Goal: Task Accomplishment & Management: Complete application form

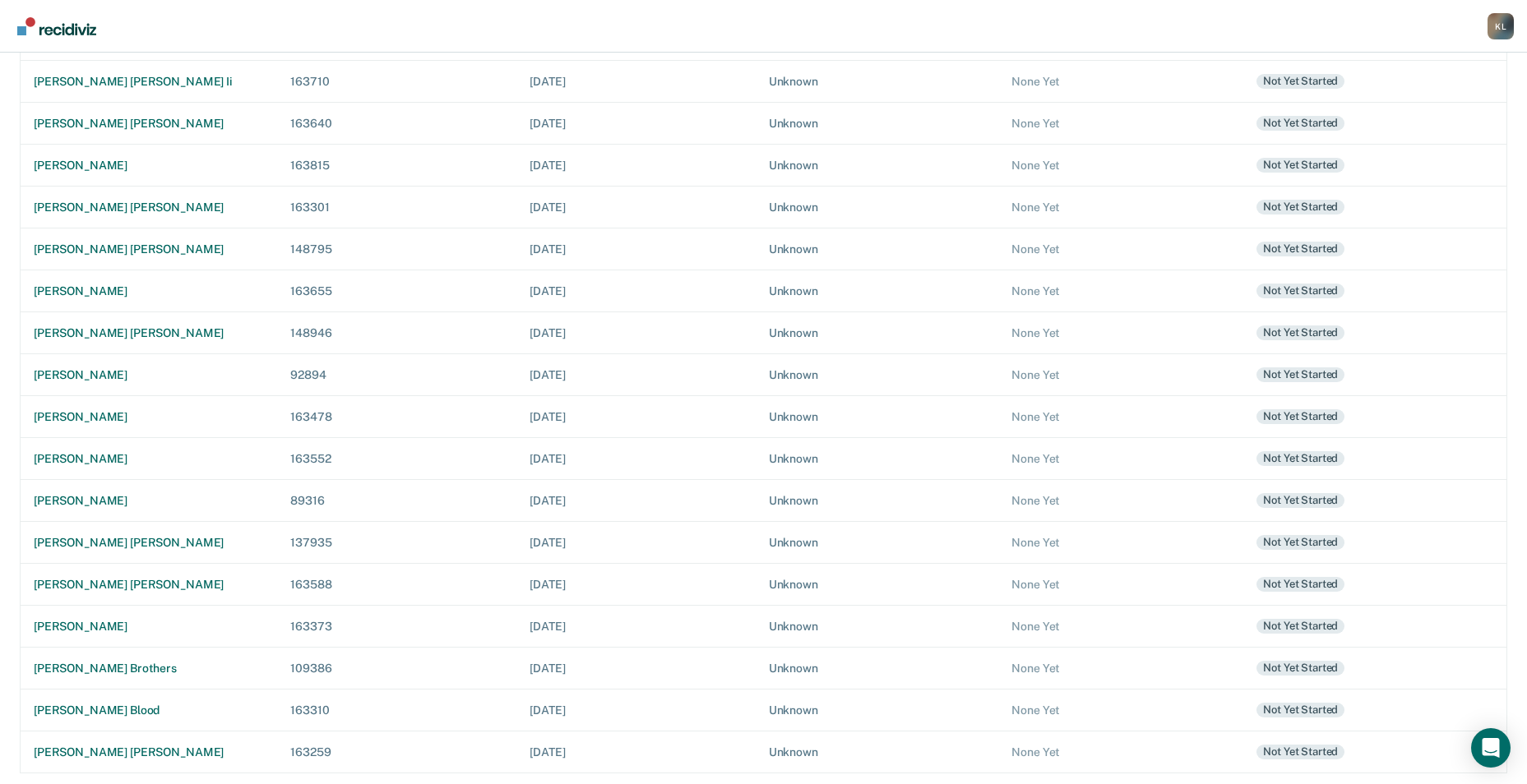
scroll to position [503, 0]
click at [97, 744] on div "[PERSON_NAME] [PERSON_NAME]" at bounding box center [148, 749] width 230 height 14
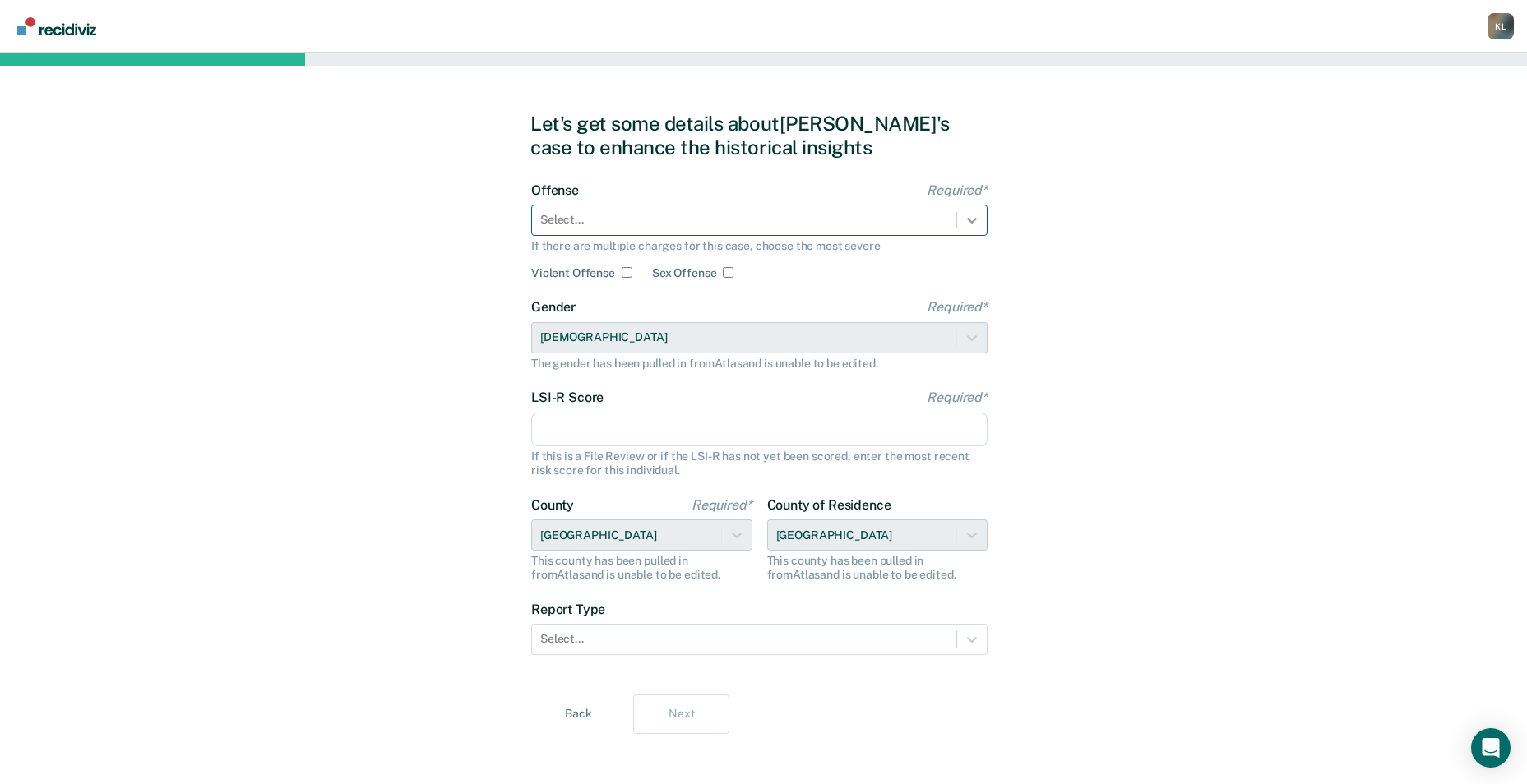
click at [977, 230] on div at bounding box center [971, 220] width 30 height 30
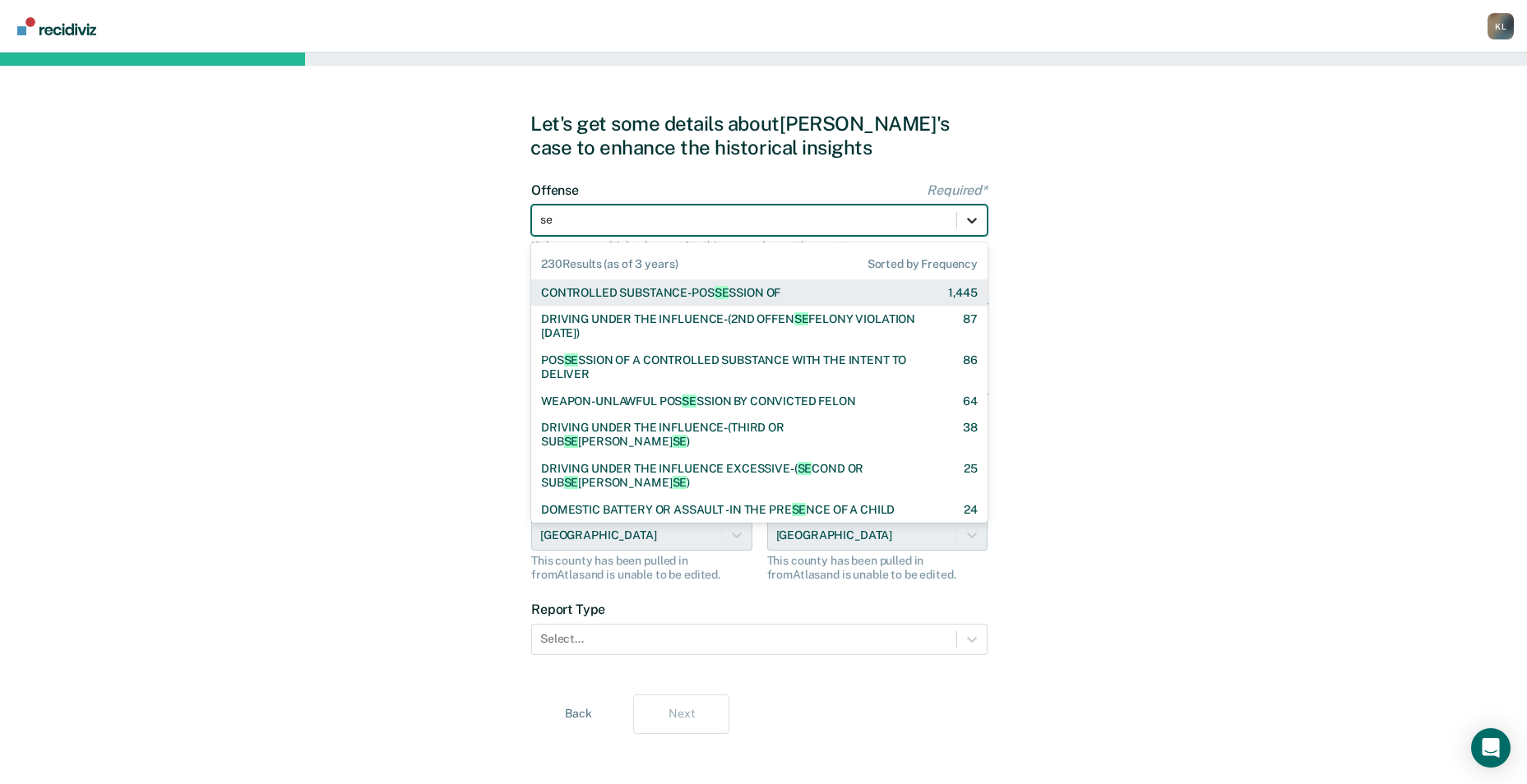
type input "sex"
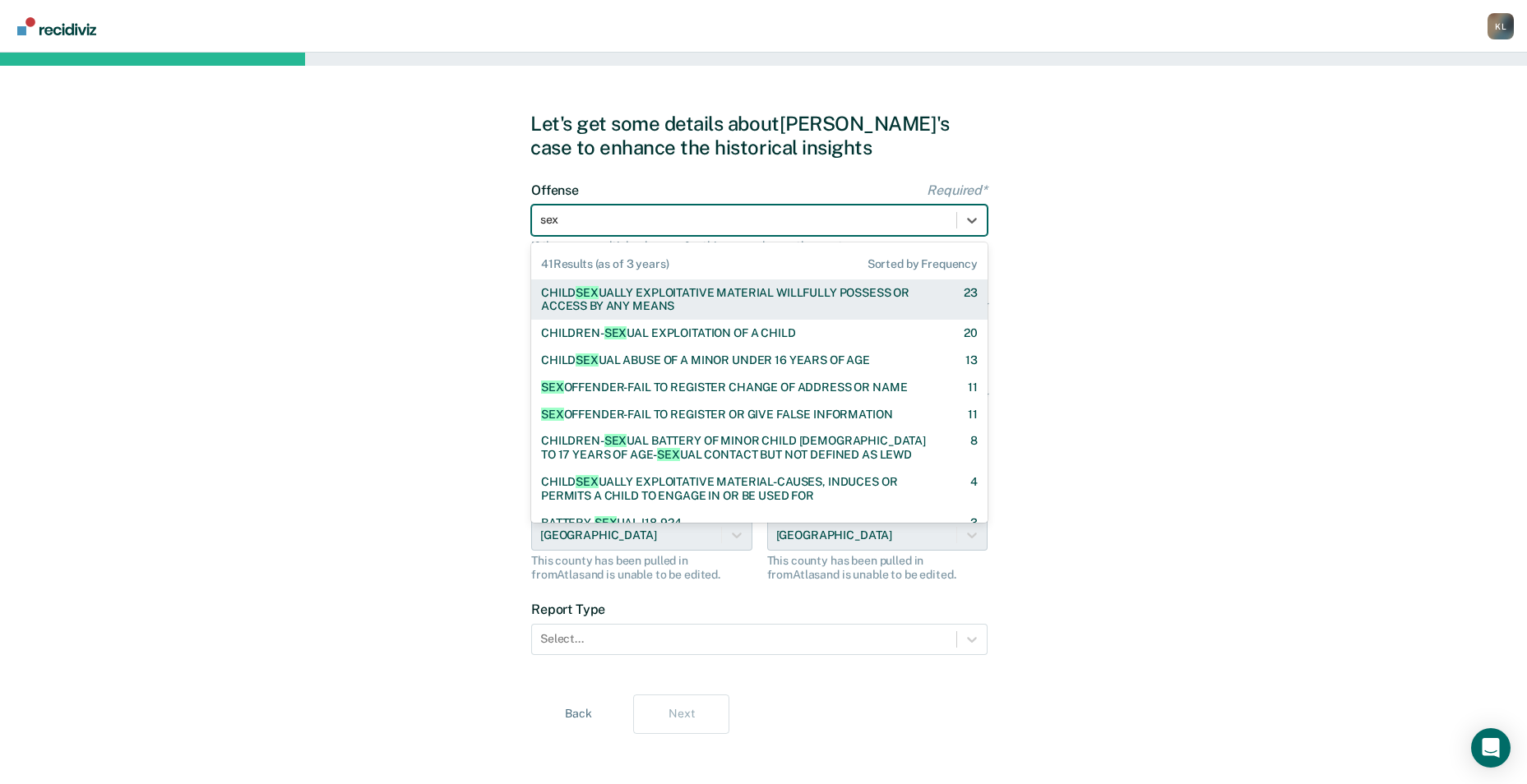
click at [825, 303] on div "CHILD SEX UALLY EXPLOITATIVE MATERIAL WILLFULLY POSSESS OR ACCESS BY ANY MEANS" at bounding box center [738, 299] width 394 height 28
checkbox input "true"
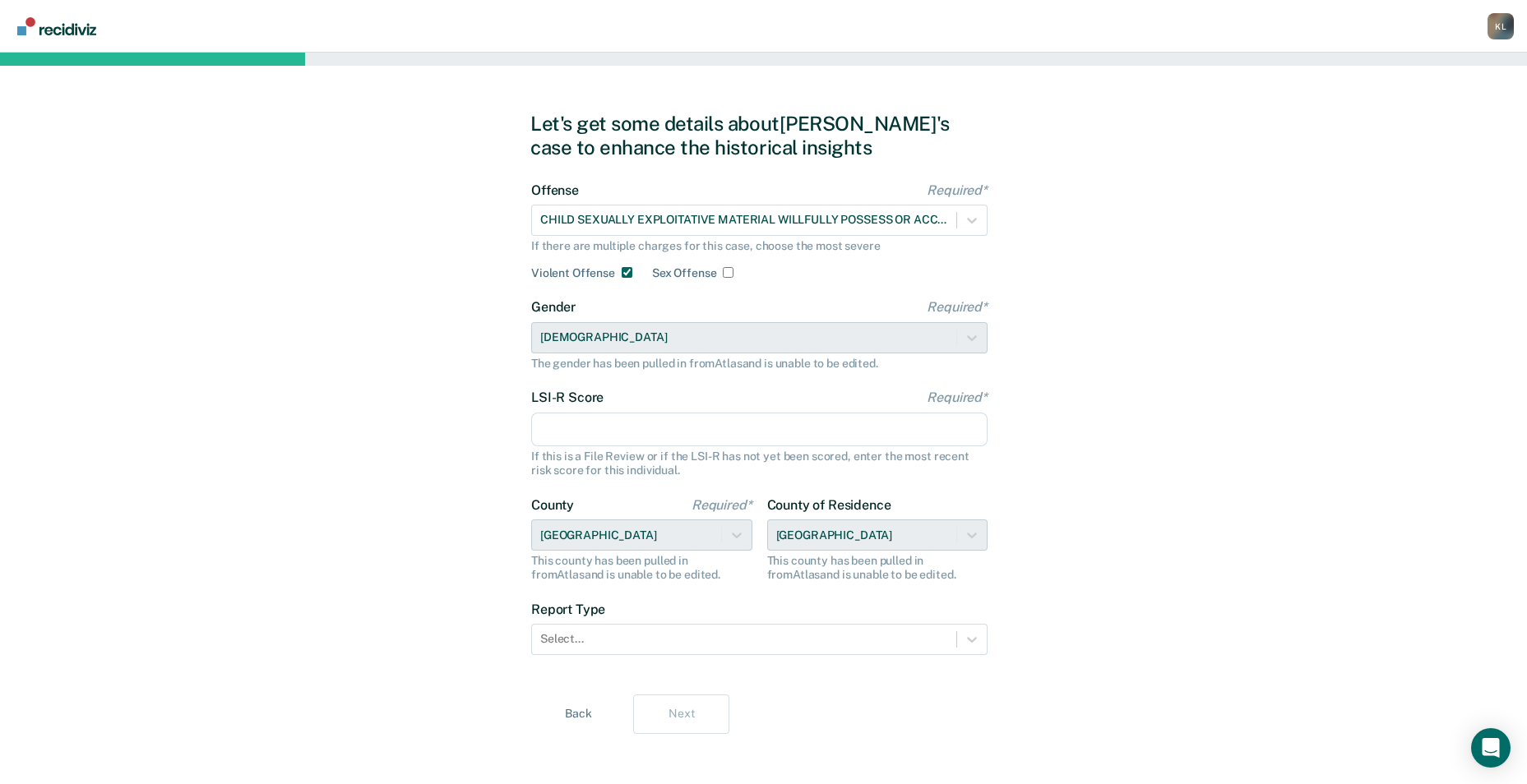
click at [570, 438] on input "LSI-R Score Required*" at bounding box center [759, 429] width 456 height 35
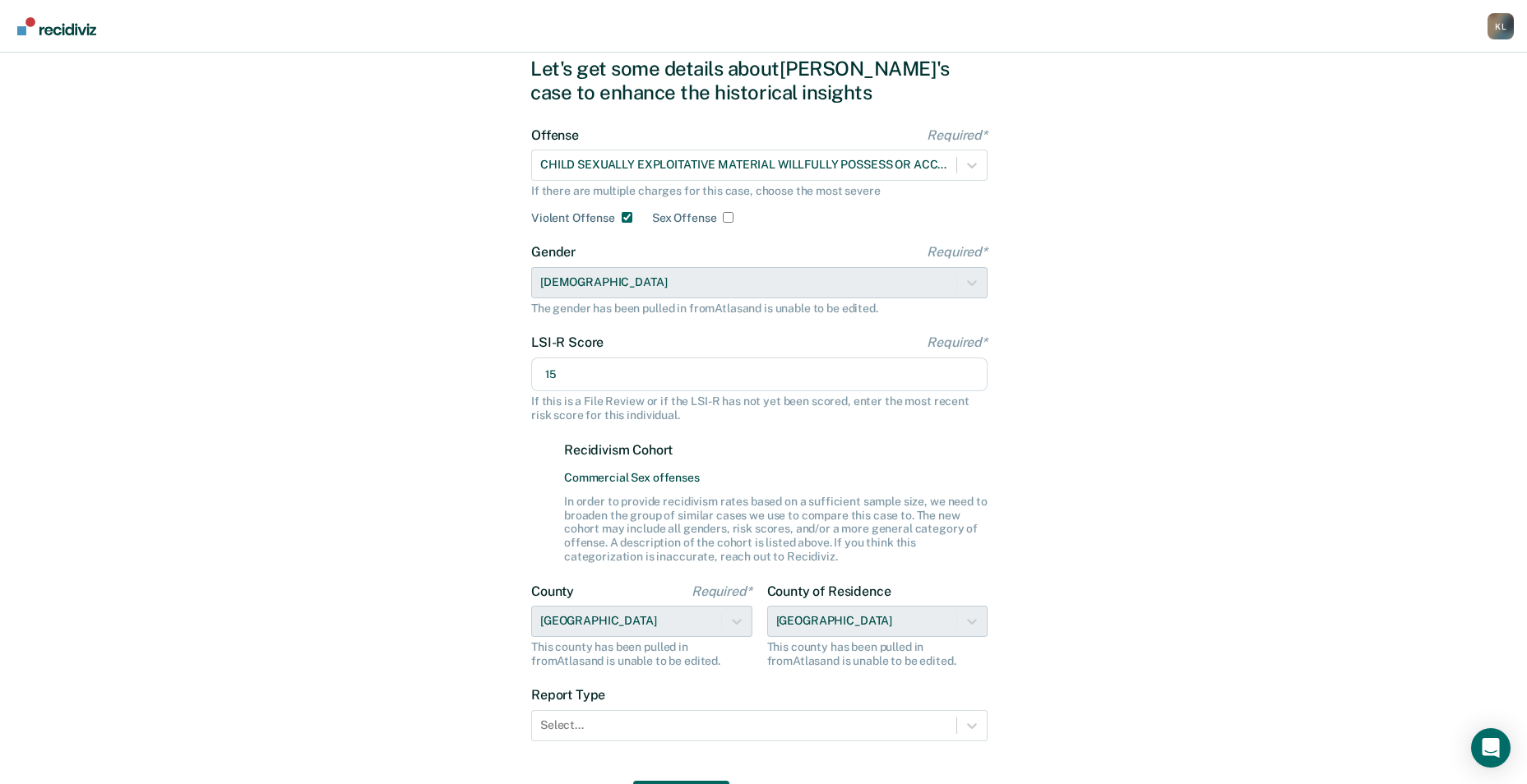
scroll to position [150, 0]
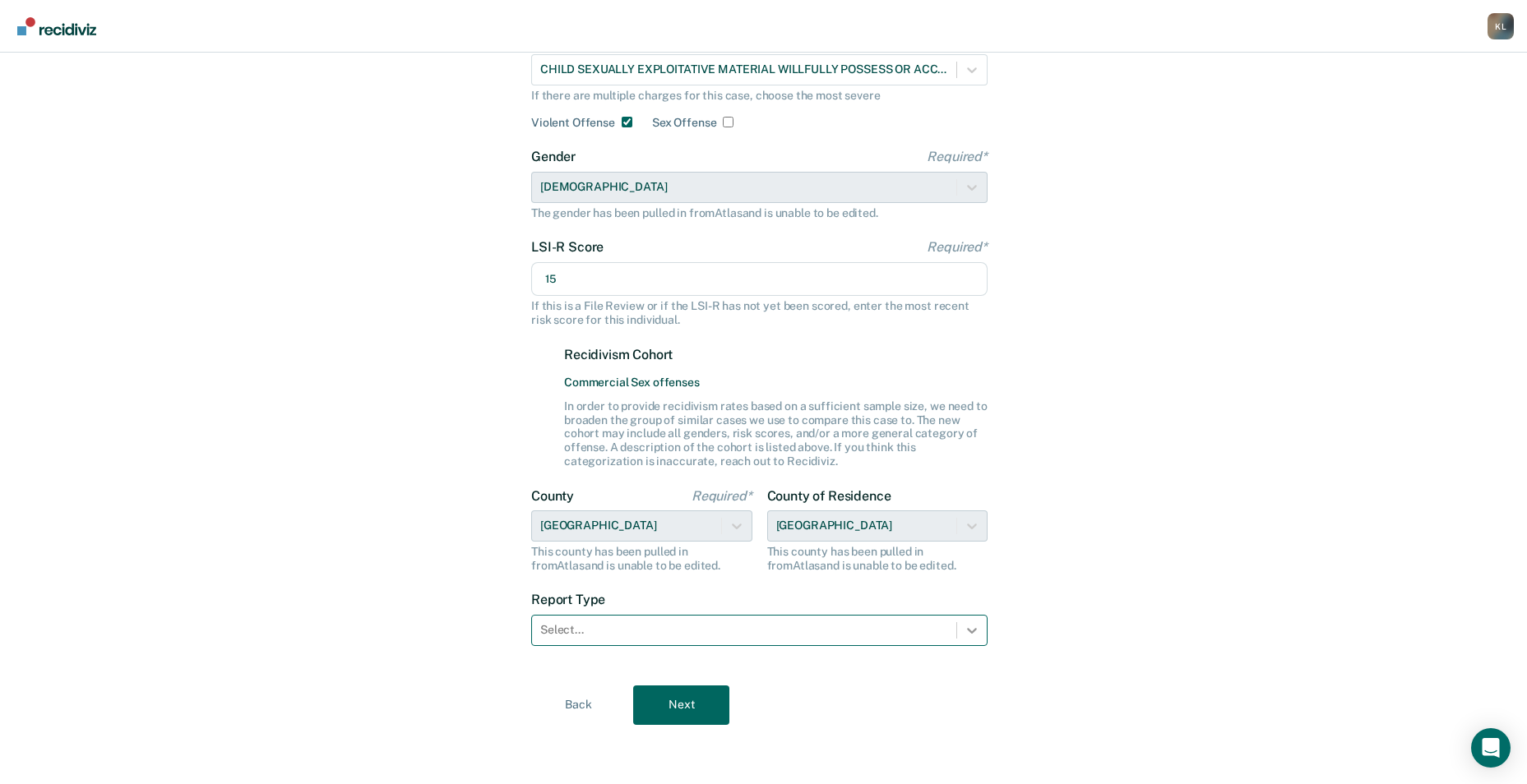
type input "15"
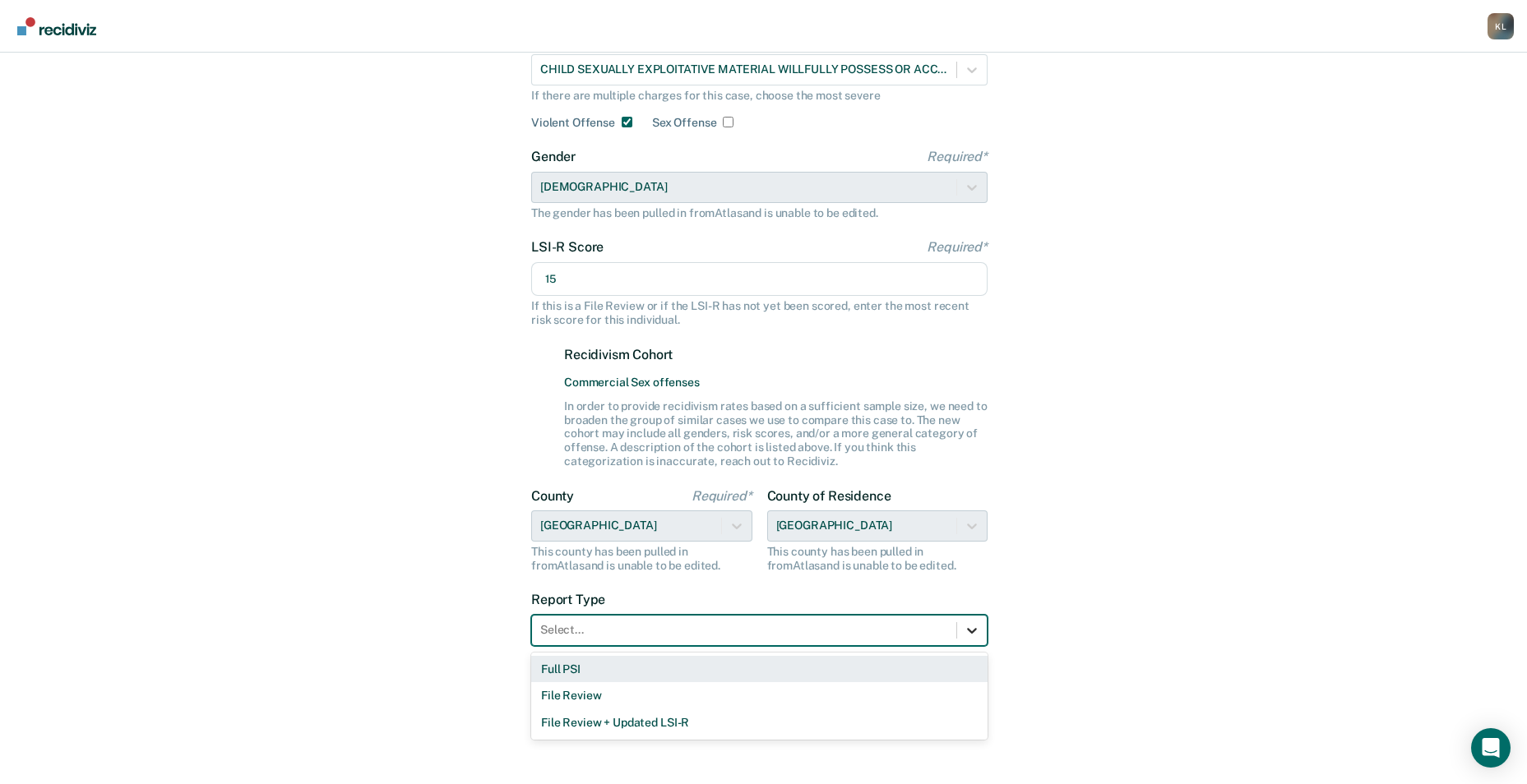
click at [976, 636] on icon at bounding box center [972, 631] width 17 height 17
click at [565, 673] on div "Full PSI" at bounding box center [759, 669] width 456 height 27
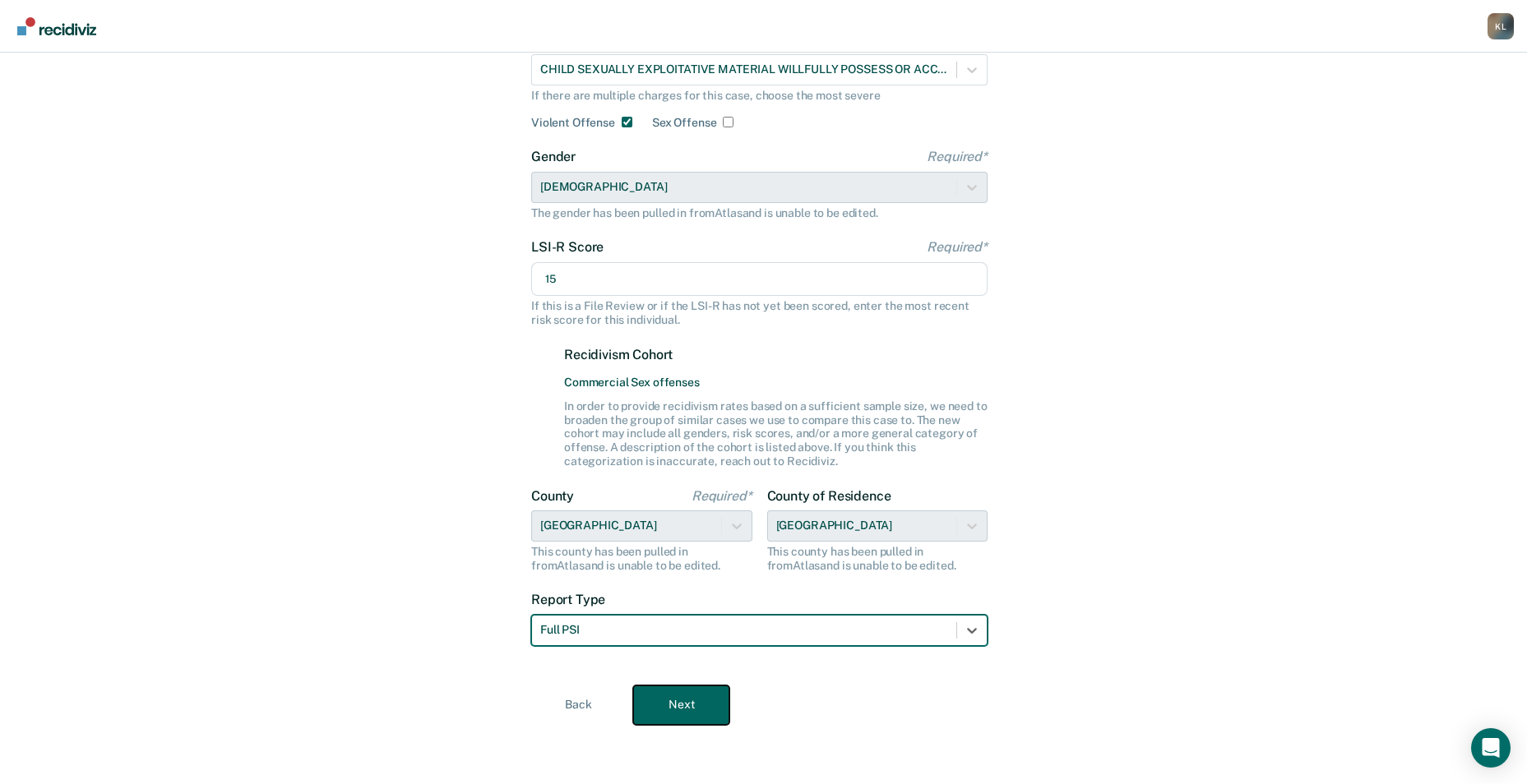
click at [671, 711] on button "Next" at bounding box center [681, 705] width 96 height 40
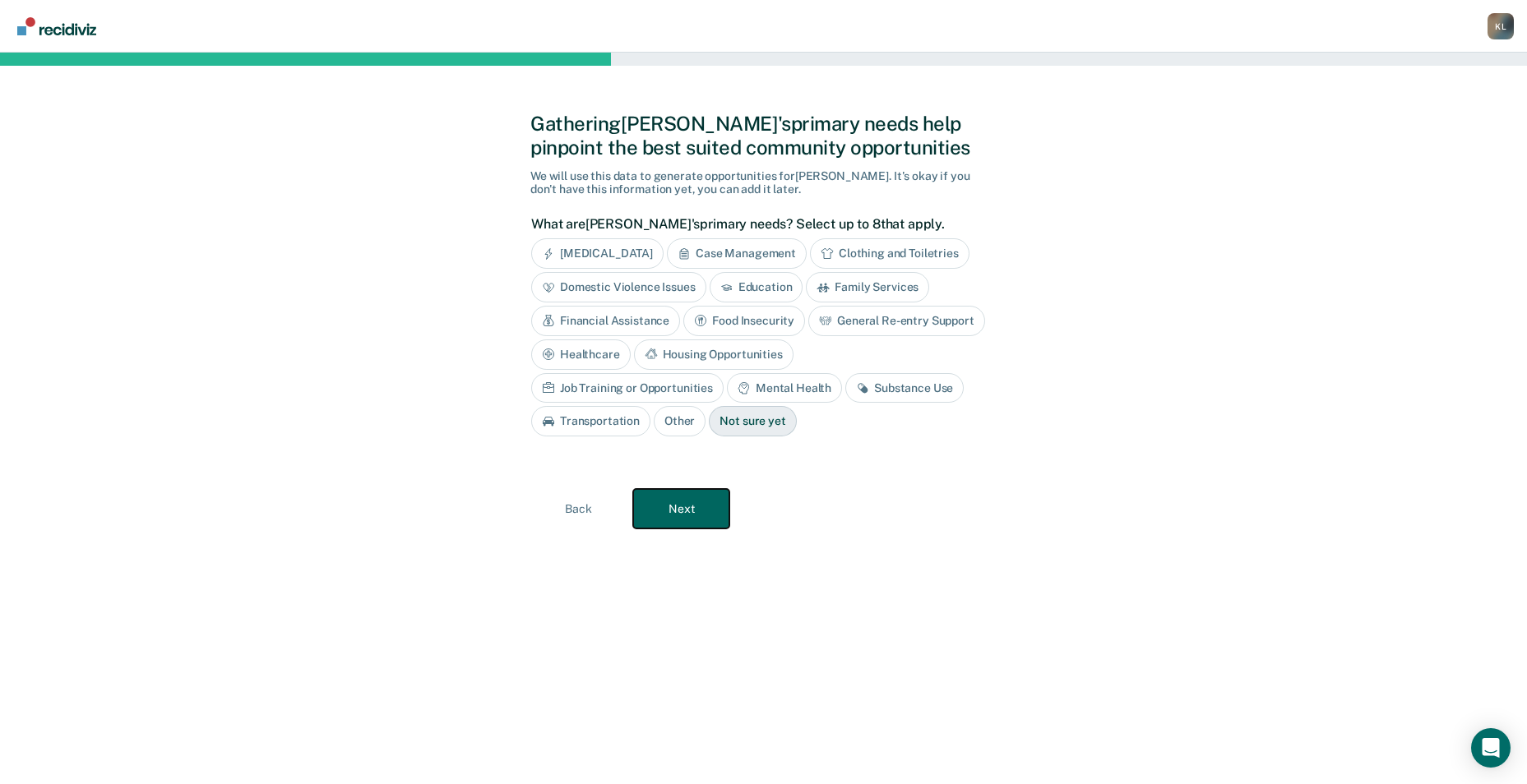
scroll to position [0, 0]
click at [733, 254] on div "Case Management" at bounding box center [744, 254] width 140 height 30
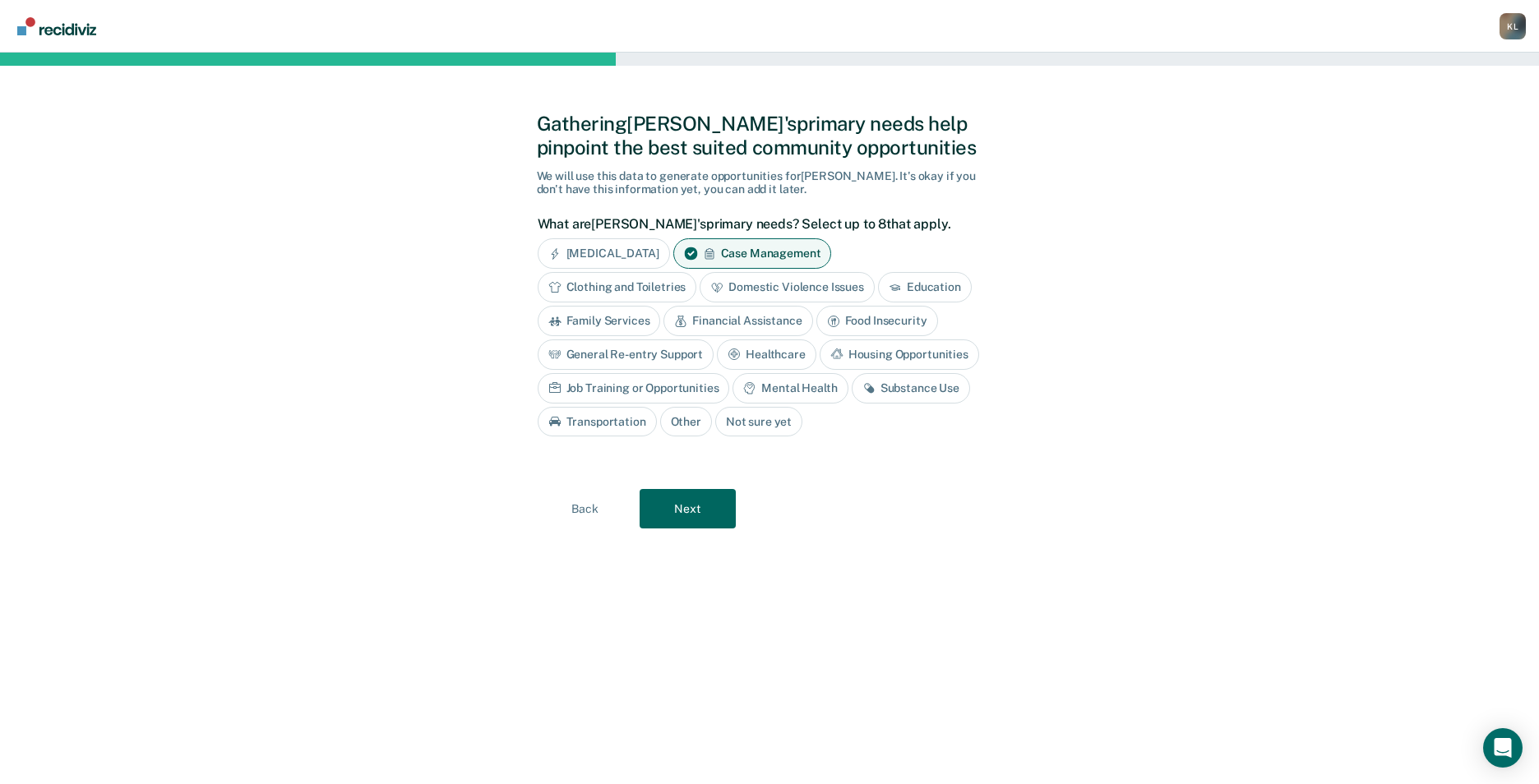
click at [740, 357] on icon at bounding box center [735, 354] width 13 height 13
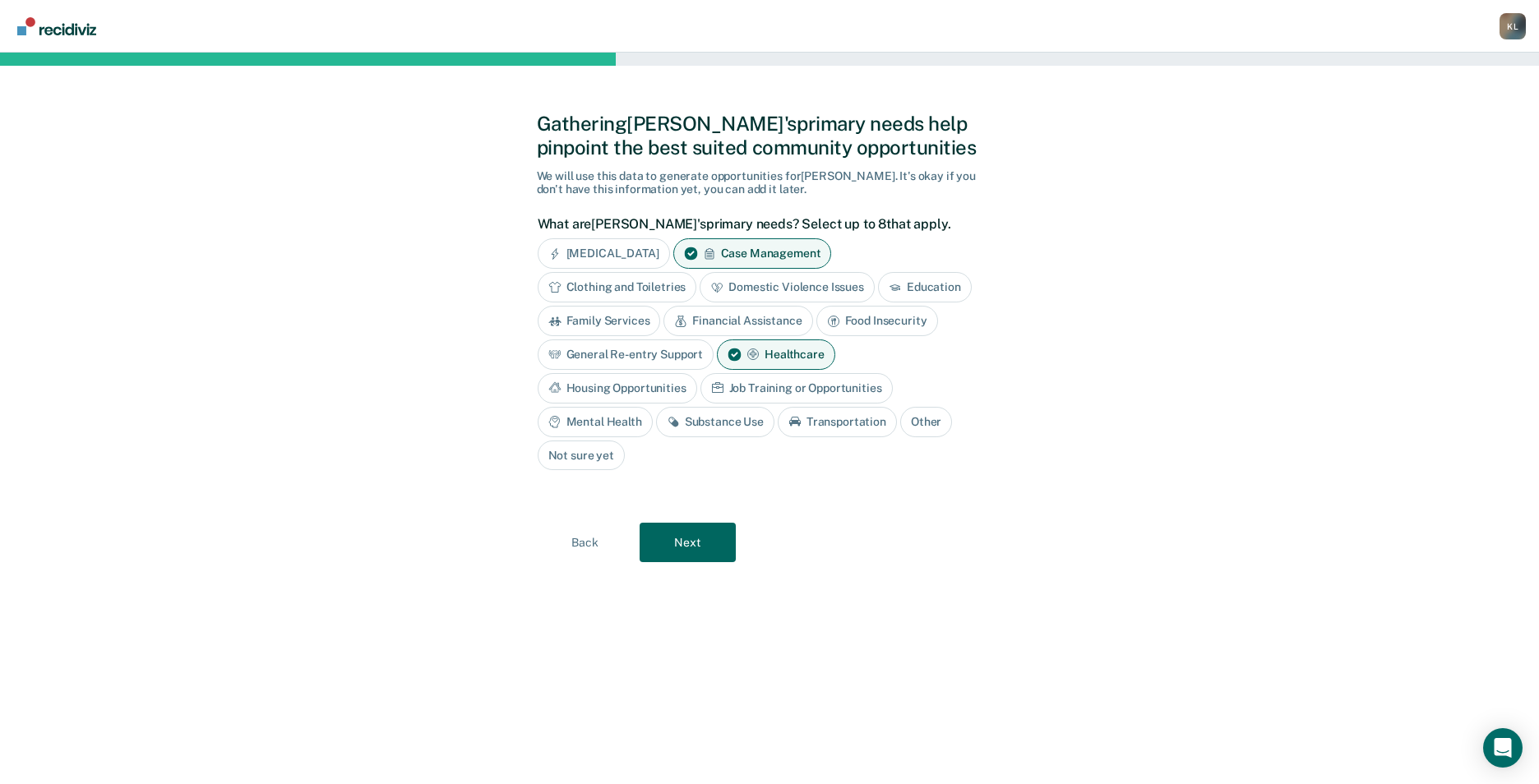
click at [811, 430] on div "Transportation" at bounding box center [837, 422] width 119 height 30
click at [811, 430] on div "Transportation" at bounding box center [847, 422] width 138 height 30
click at [610, 422] on div "Mental Health" at bounding box center [595, 422] width 116 height 30
click at [685, 554] on button "Next" at bounding box center [688, 543] width 96 height 40
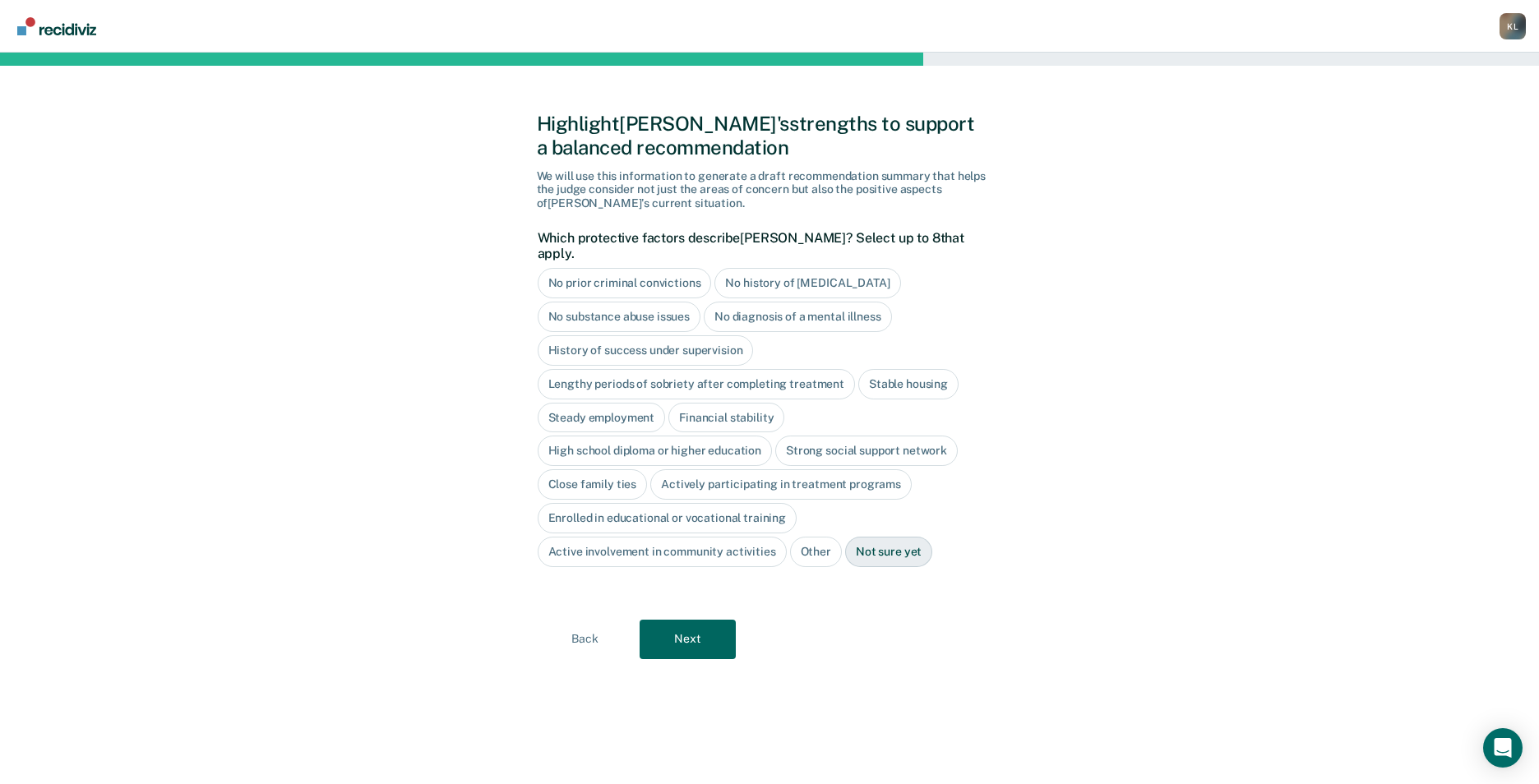
click at [784, 272] on div "No history of [MEDICAL_DATA]" at bounding box center [807, 283] width 186 height 30
click at [665, 302] on div "No substance abuse issues" at bounding box center [620, 317] width 164 height 30
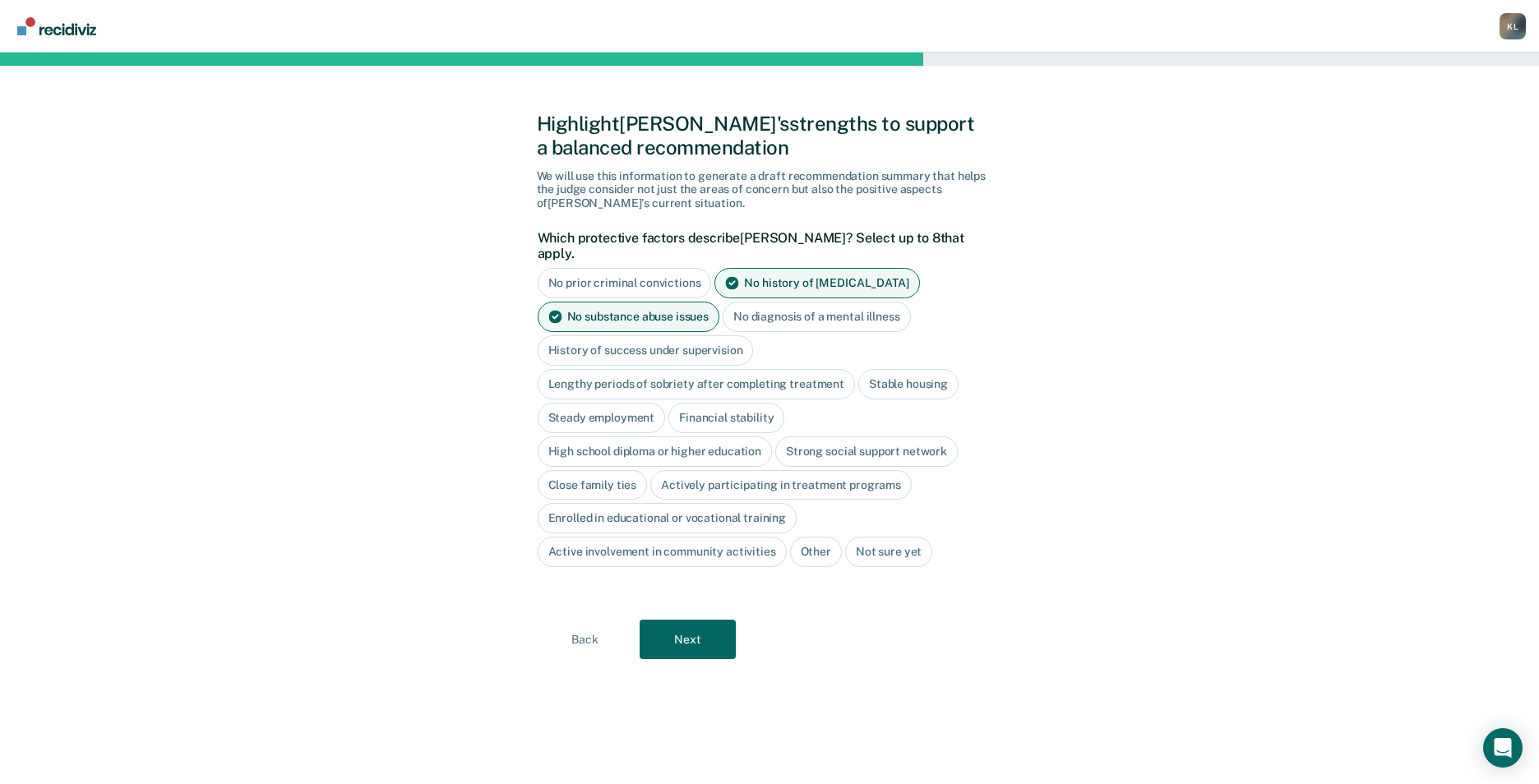
click at [932, 369] on div "Stable housing" at bounding box center [908, 384] width 100 height 30
click at [680, 437] on div "High school diploma or higher education" at bounding box center [655, 452] width 235 height 30
click at [604, 470] on div "Close family ties" at bounding box center [593, 486] width 110 height 30
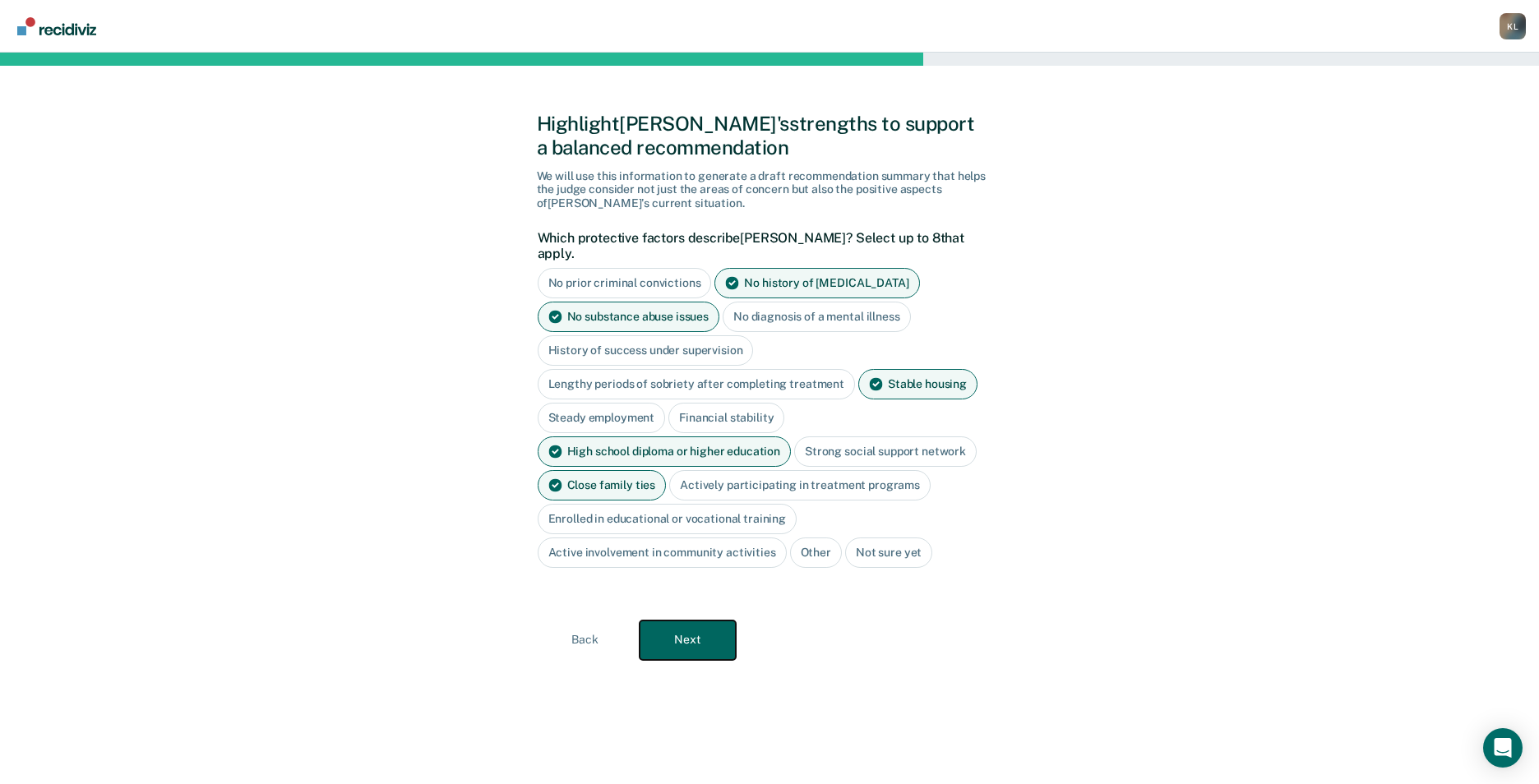
click at [669, 631] on button "Next" at bounding box center [688, 640] width 96 height 40
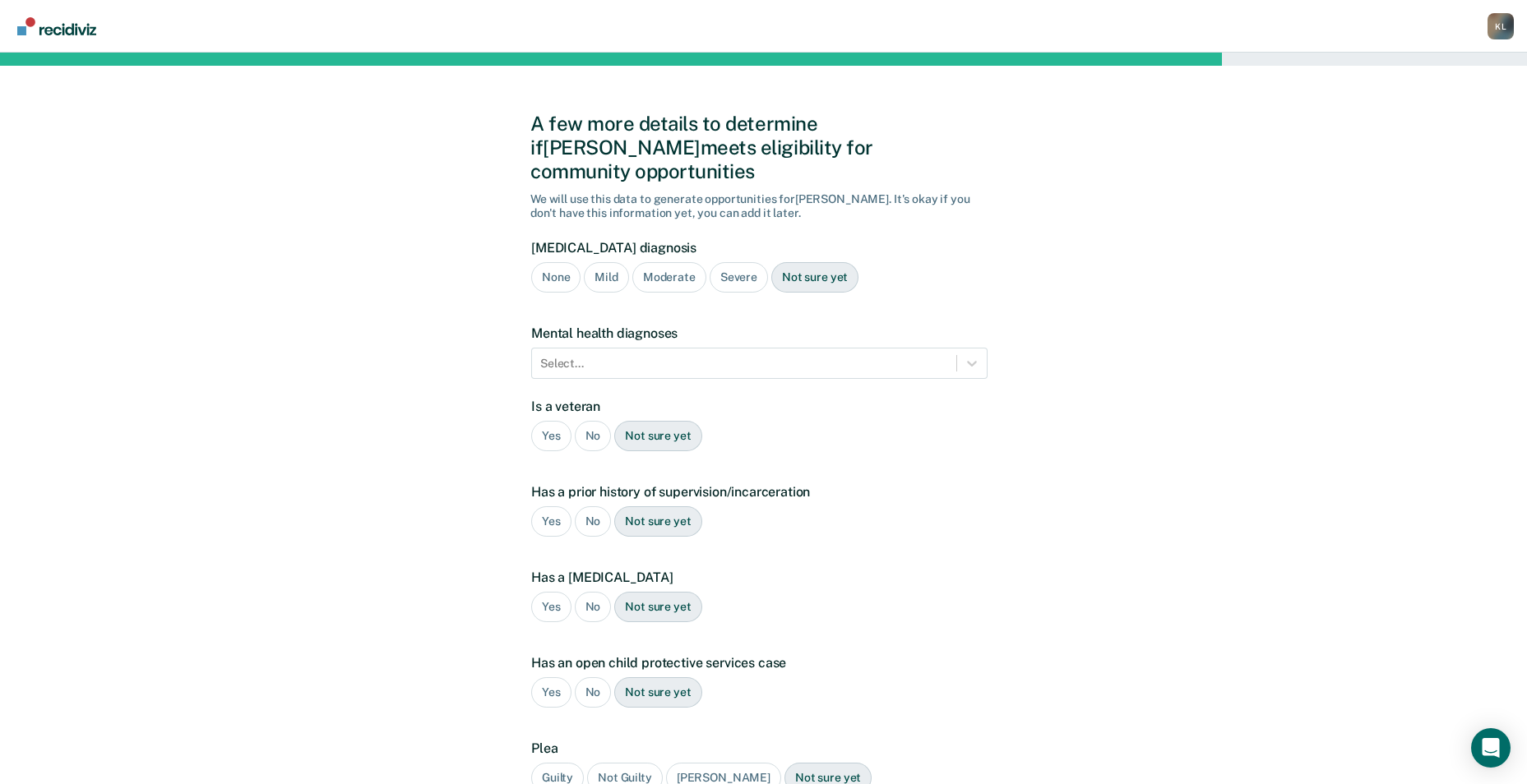
click at [546, 262] on div "None" at bounding box center [556, 277] width 50 height 30
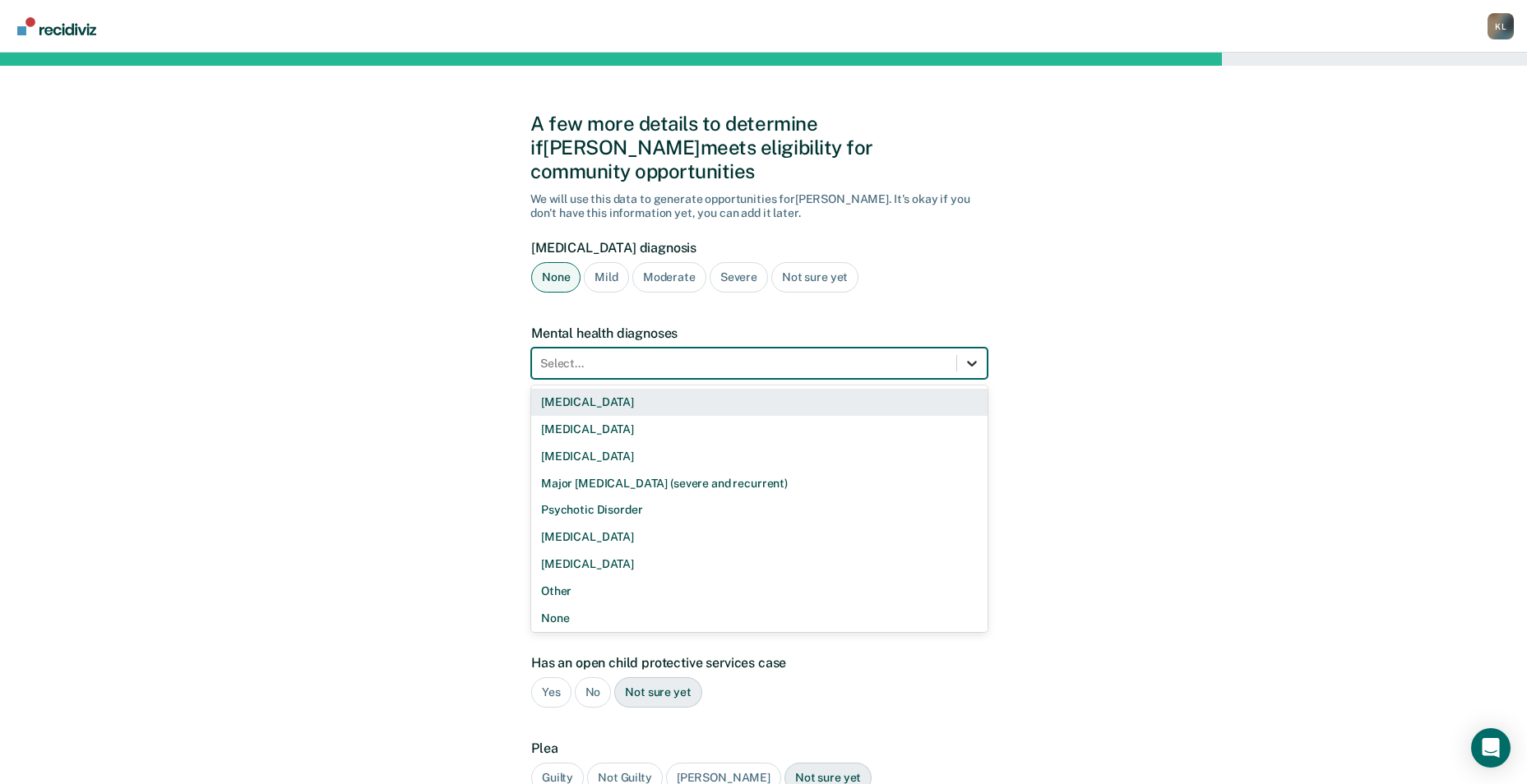
click at [965, 351] on div at bounding box center [971, 362] width 30 height 30
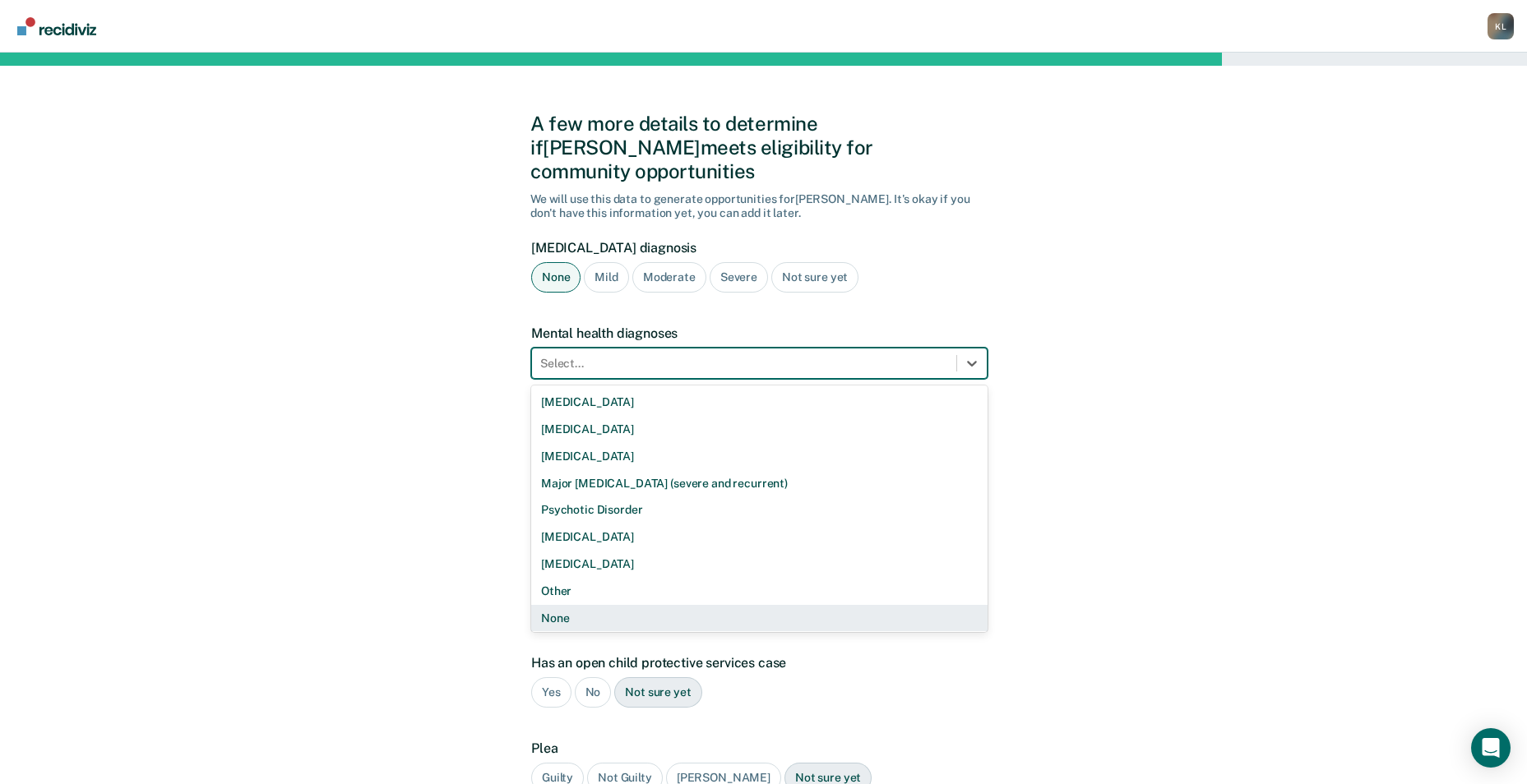
click at [556, 605] on div "None" at bounding box center [759, 619] width 456 height 27
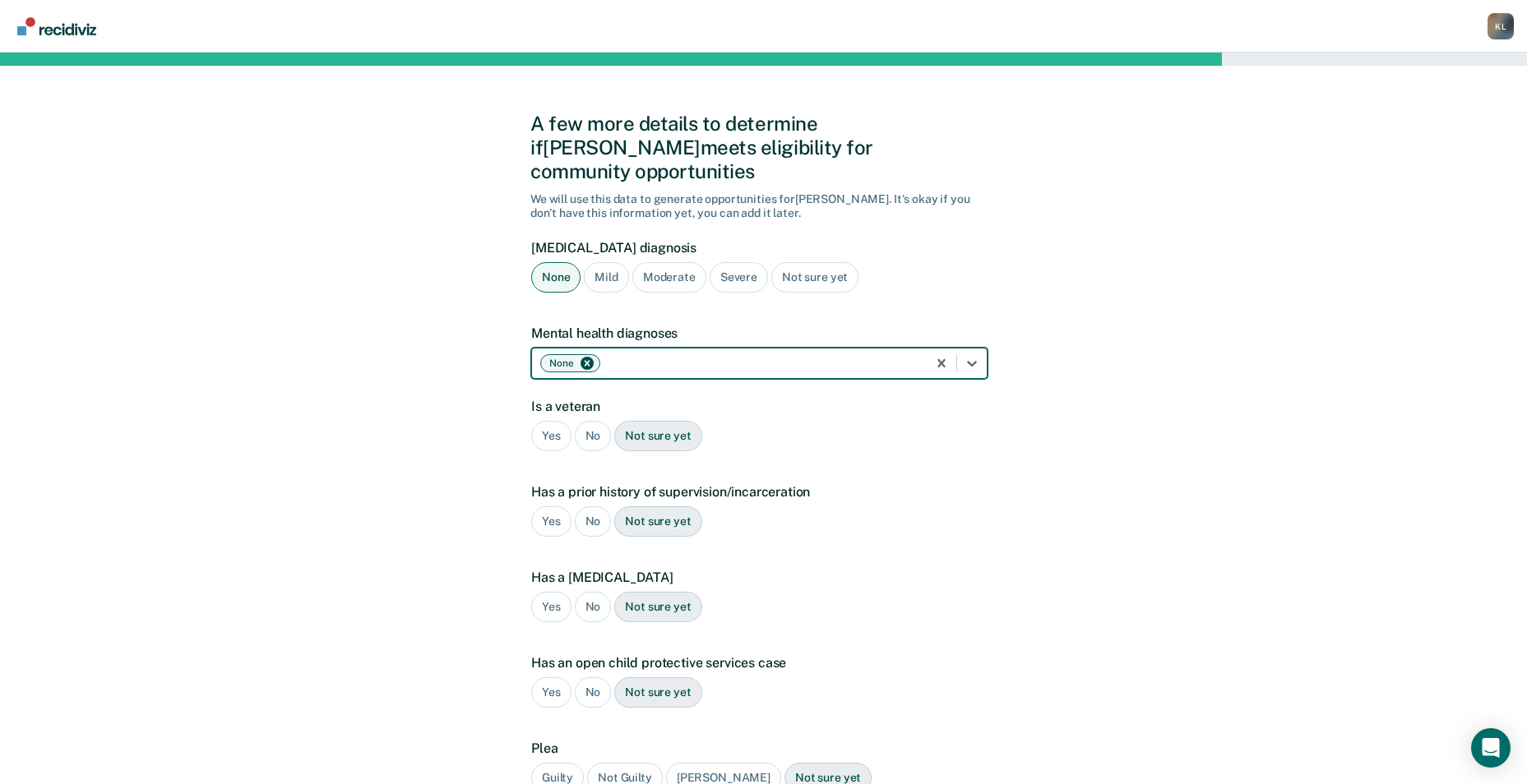
click at [599, 421] on div "No" at bounding box center [594, 436] width 37 height 30
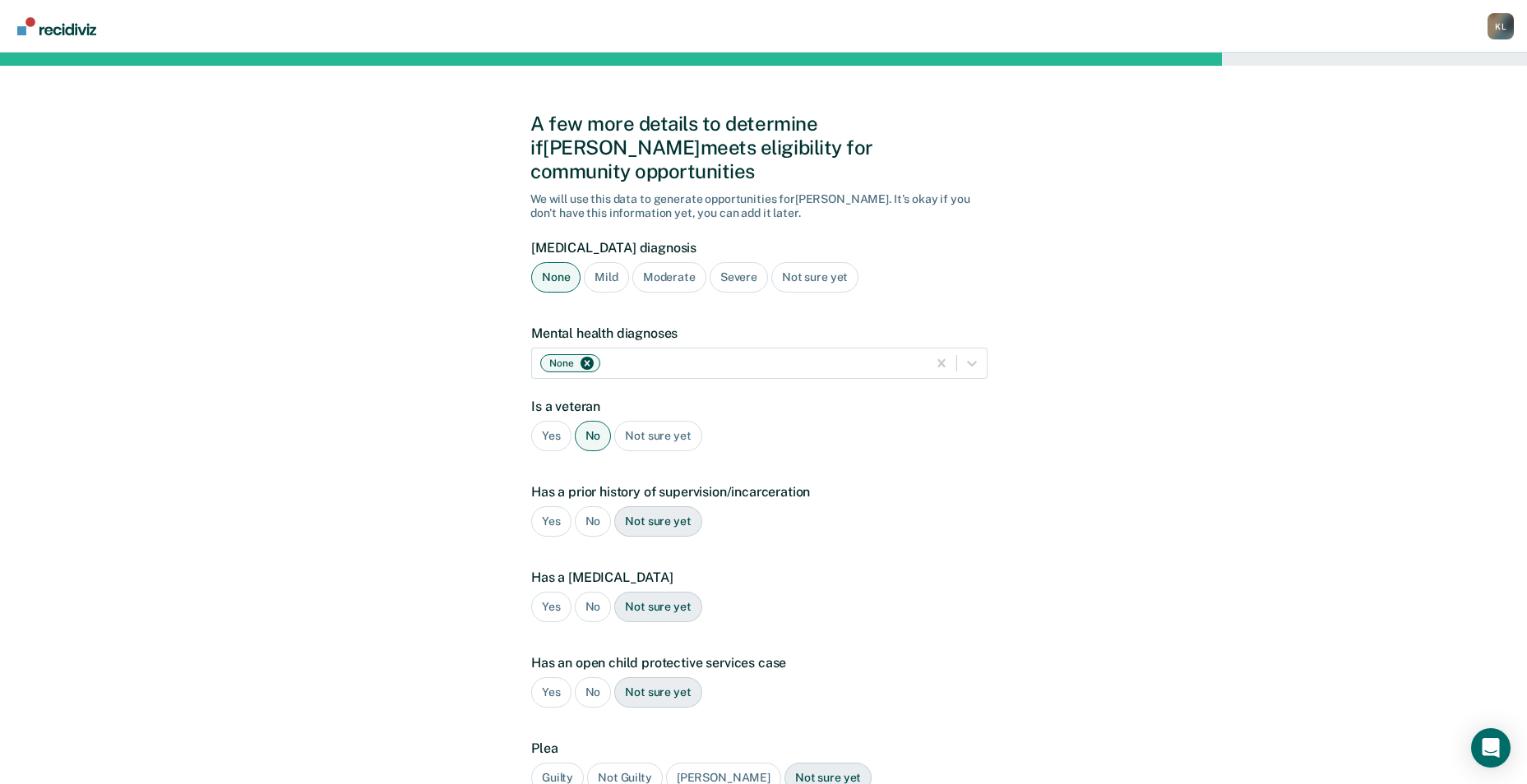
click at [600, 507] on div "No" at bounding box center [594, 522] width 37 height 30
click at [591, 592] on div "No" at bounding box center [594, 607] width 37 height 30
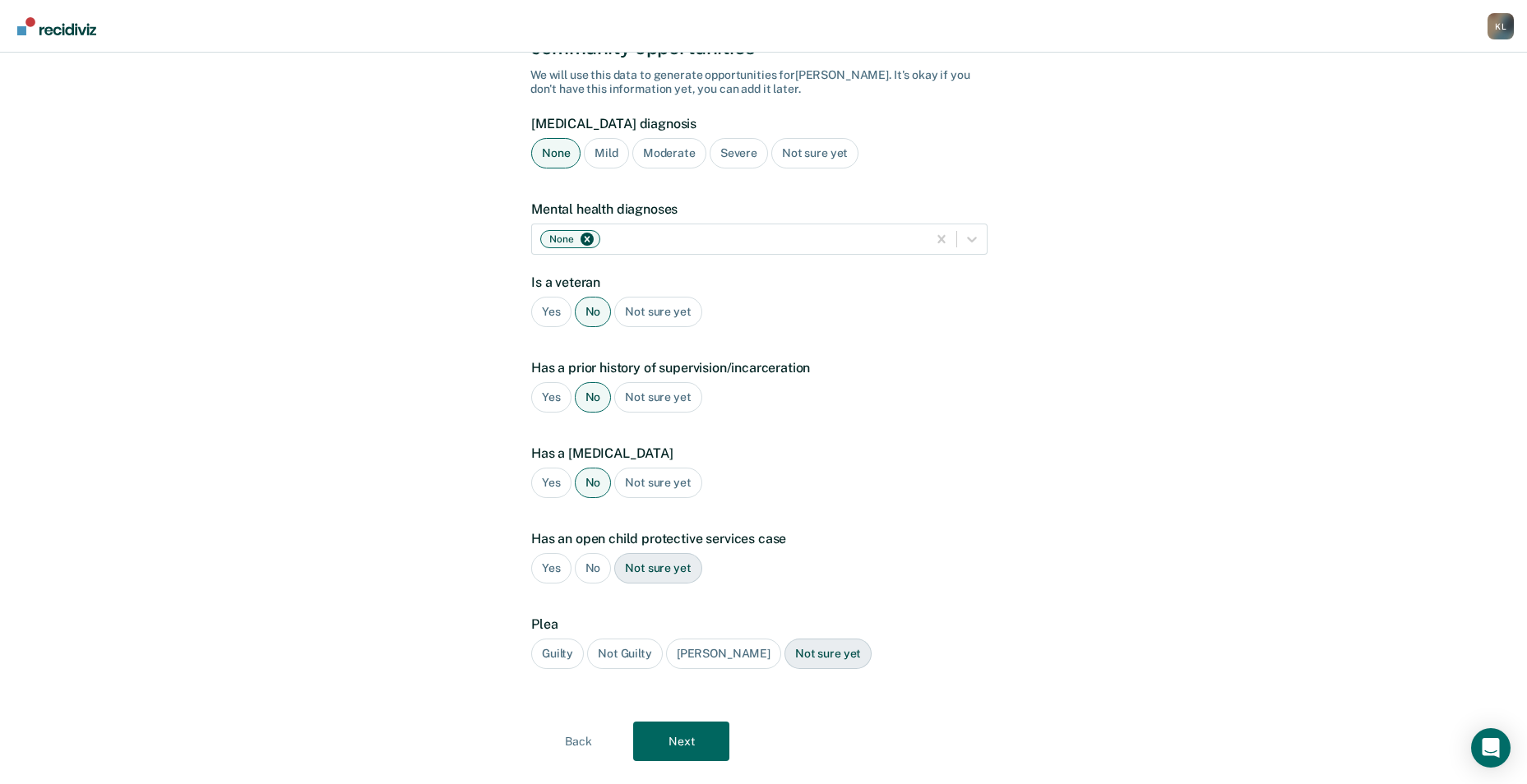
scroll to position [137, 0]
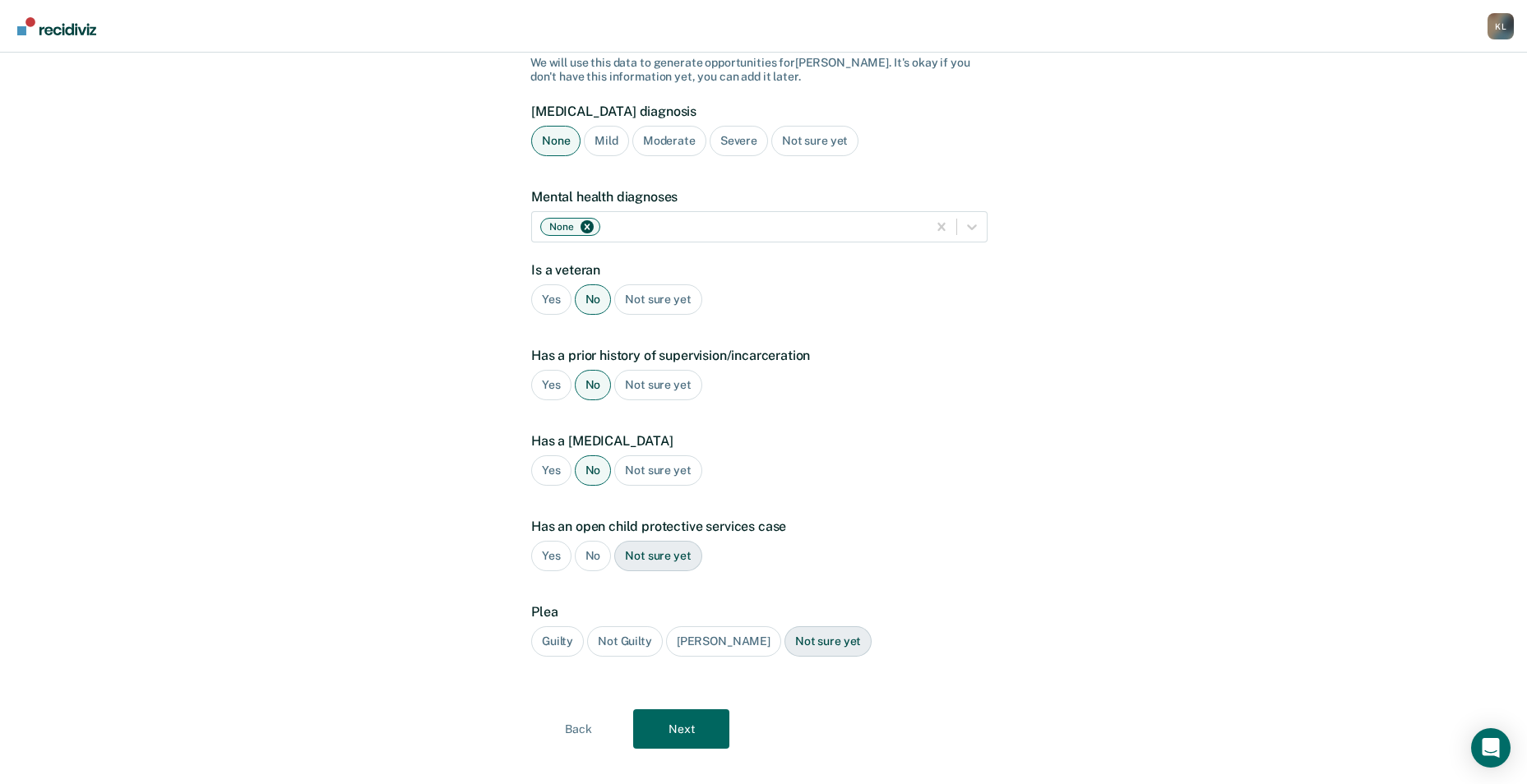
click at [593, 541] on div "No" at bounding box center [594, 556] width 37 height 30
click at [550, 626] on div "Guilty" at bounding box center [557, 642] width 52 height 30
click at [667, 710] on button "Next" at bounding box center [681, 729] width 96 height 40
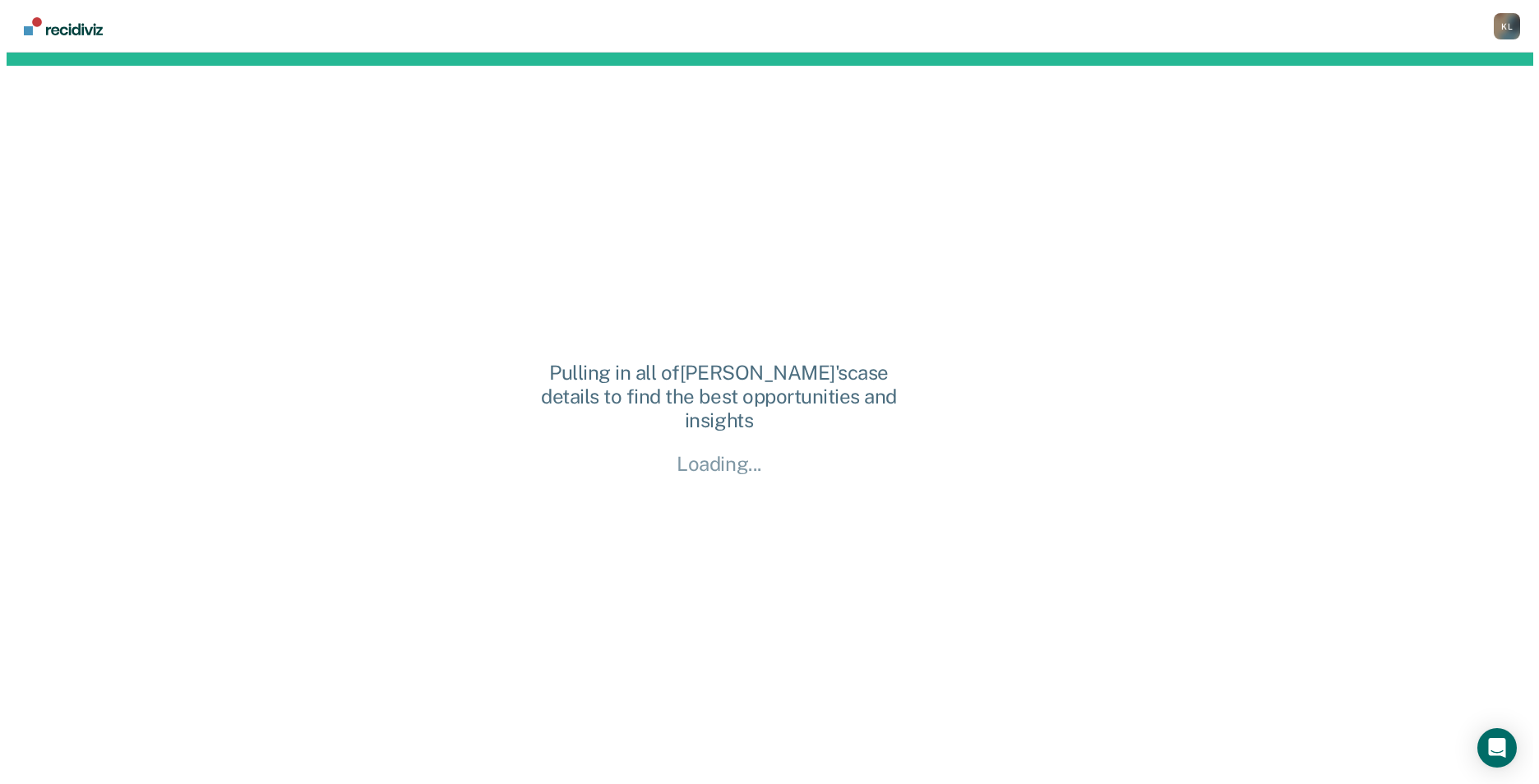
scroll to position [0, 0]
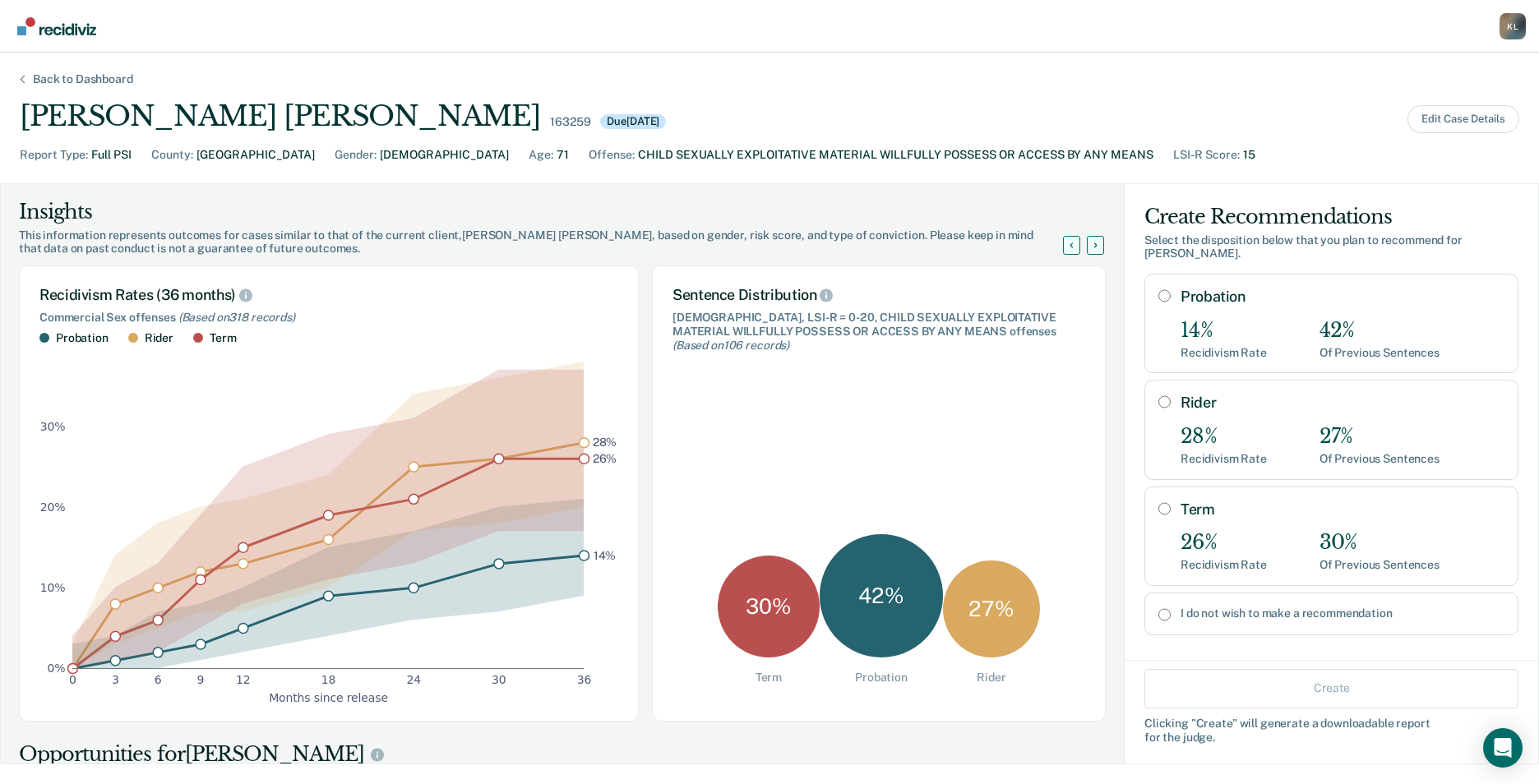
click at [1159, 295] on input "Probation" at bounding box center [1165, 296] width 13 height 13
radio input "true"
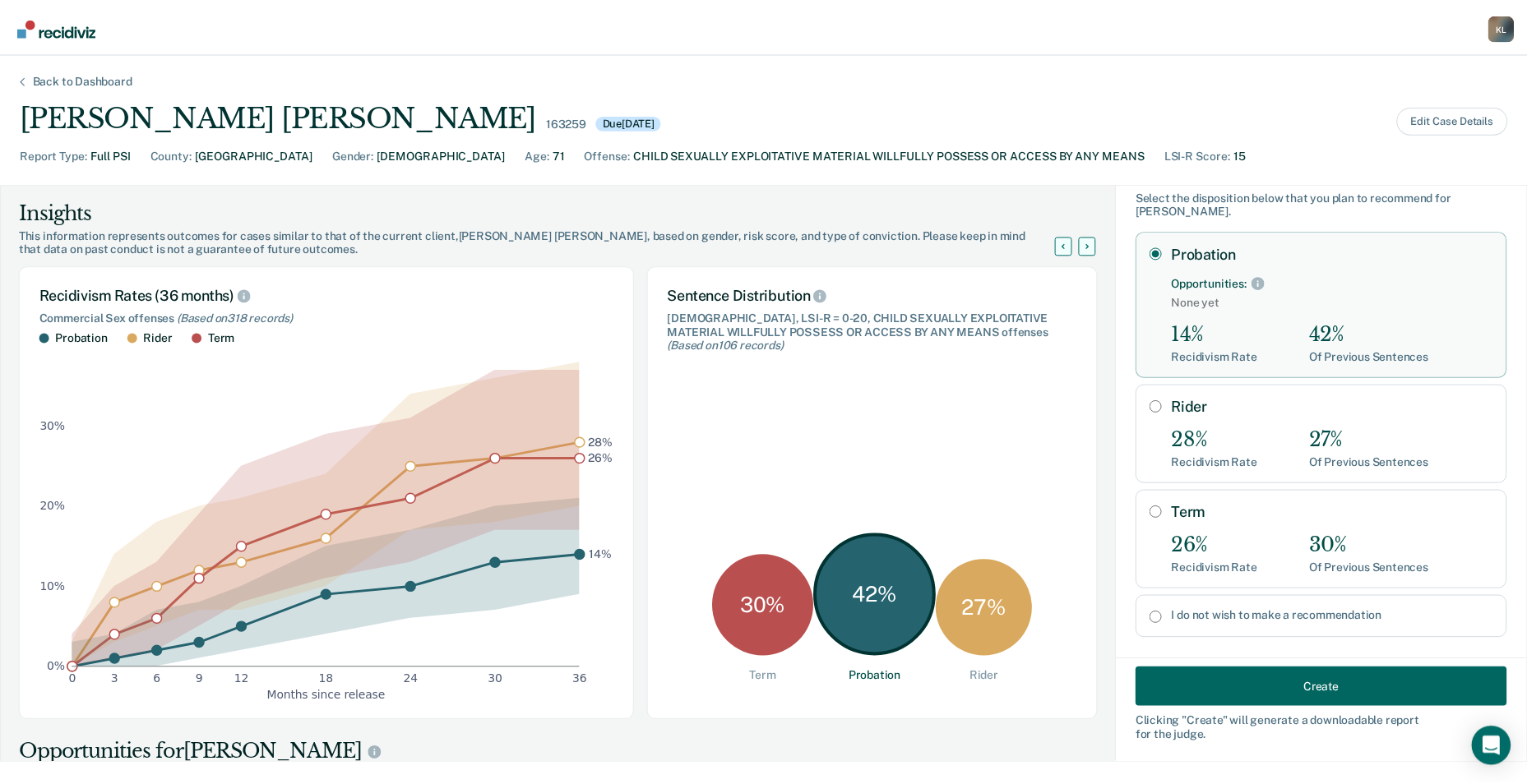
scroll to position [64, 0]
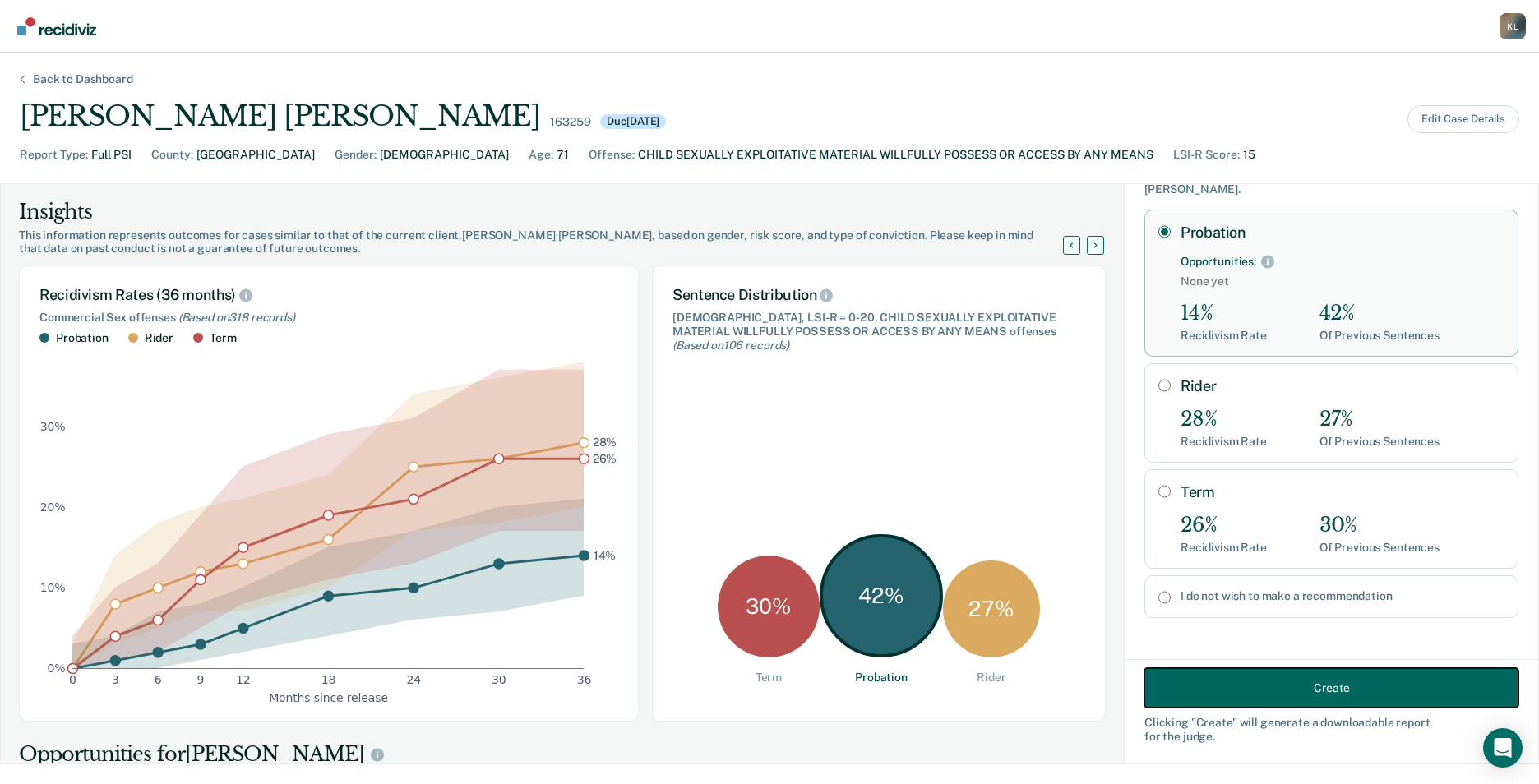
click at [1244, 682] on button "Create" at bounding box center [1332, 688] width 374 height 40
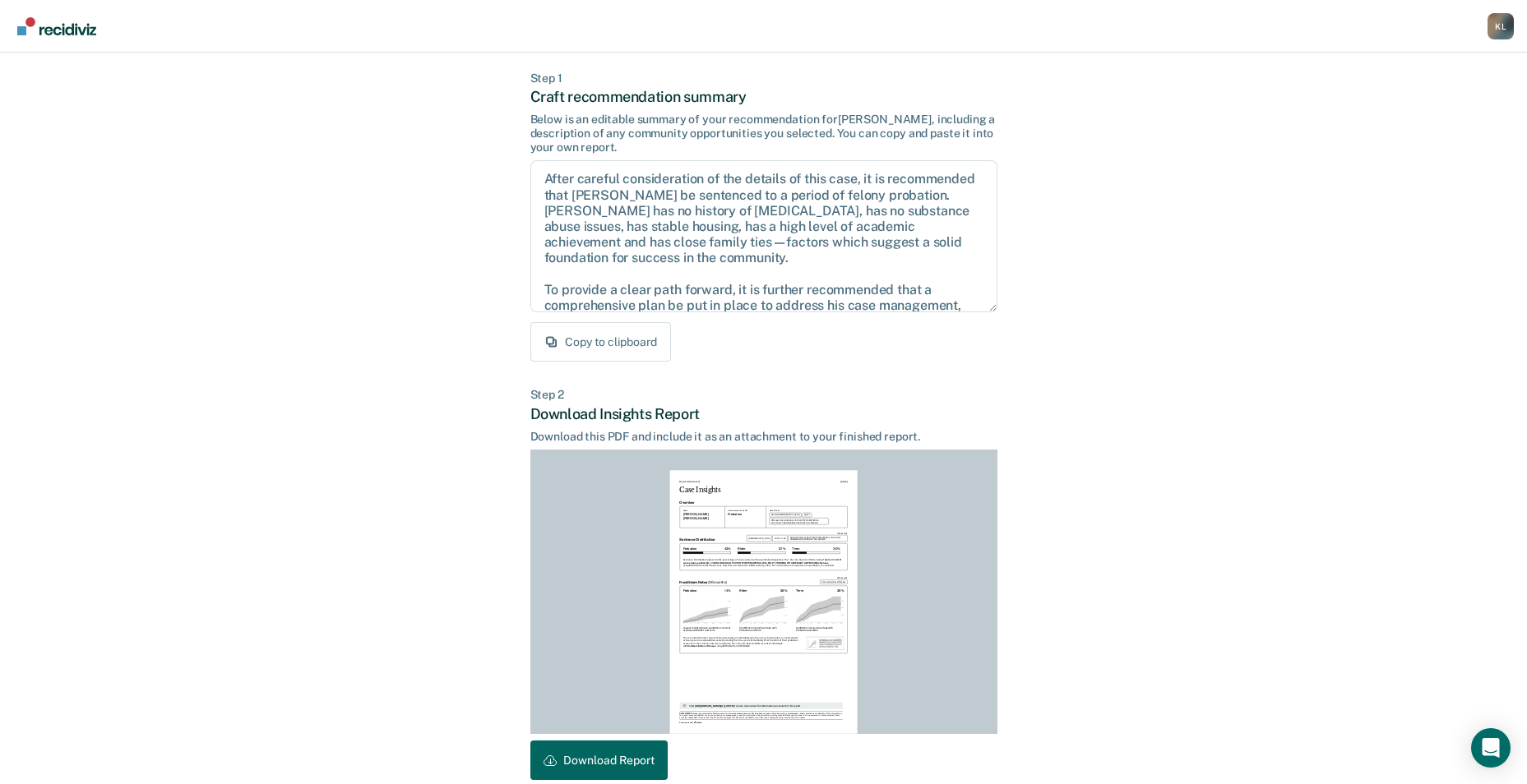
scroll to position [153, 0]
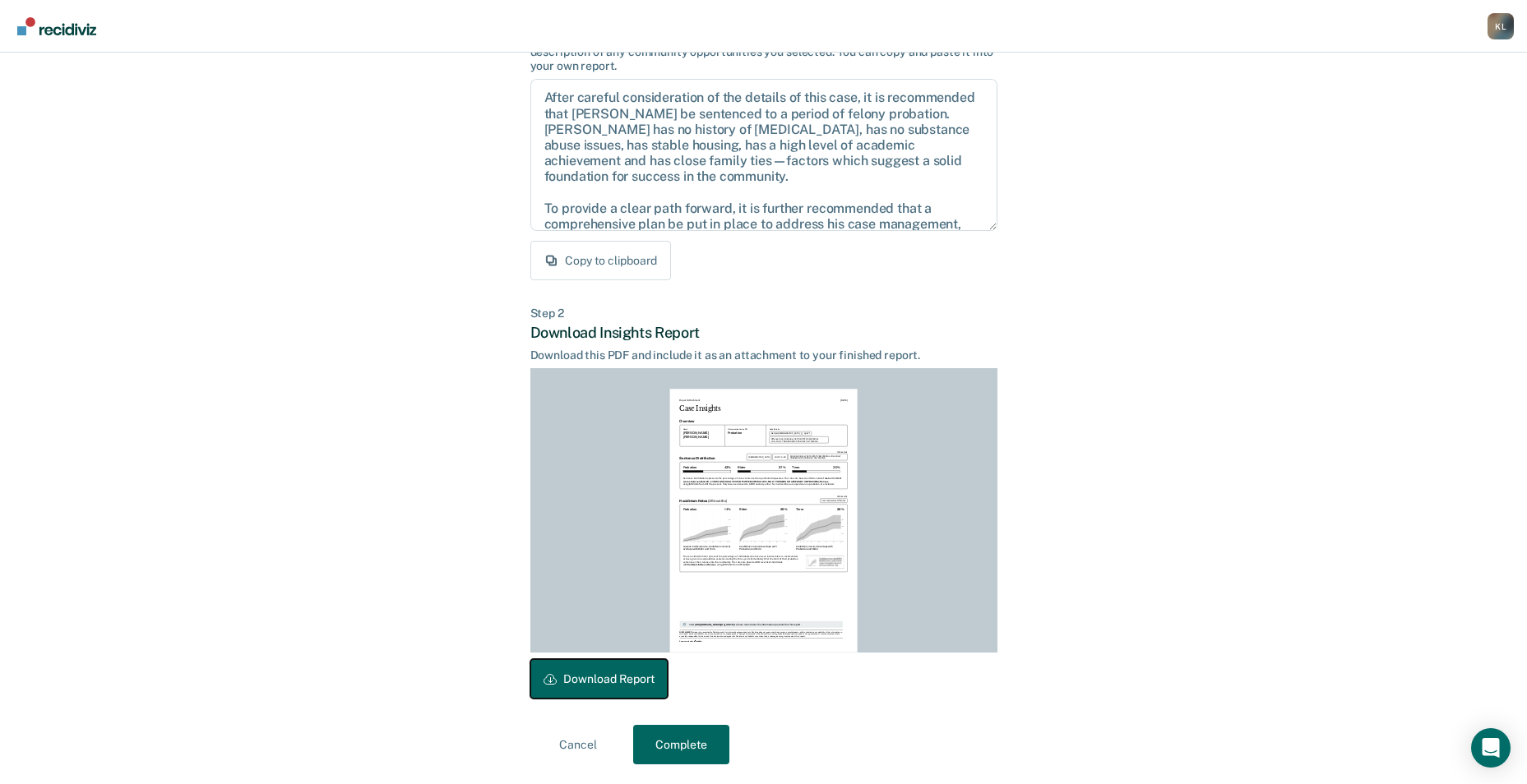
click at [605, 682] on button "Download Report" at bounding box center [599, 679] width 137 height 40
click at [669, 749] on button "Complete" at bounding box center [681, 744] width 96 height 40
